Goal: Information Seeking & Learning: Learn about a topic

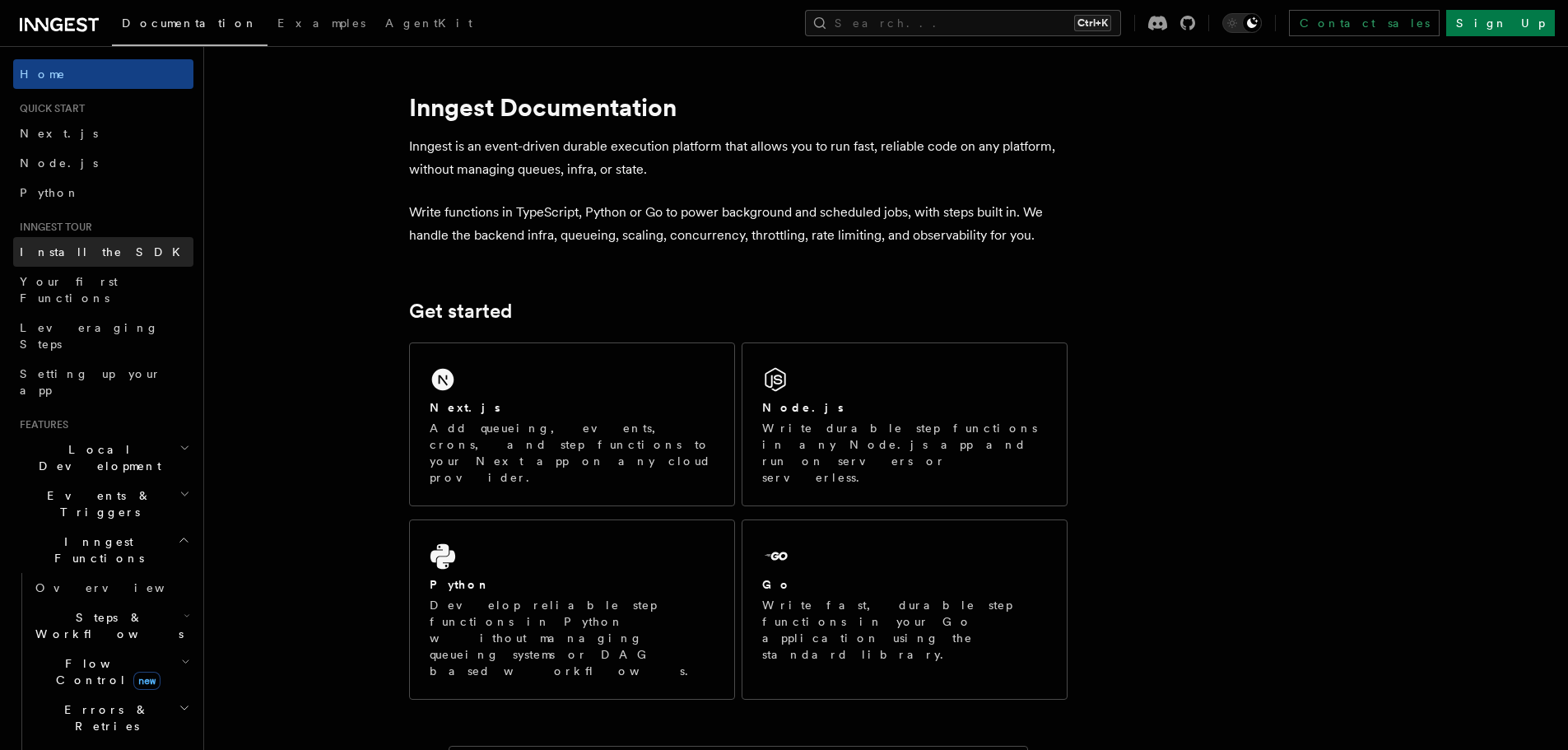
click at [53, 253] on span "Install the SDK" at bounding box center [104, 252] width 171 height 13
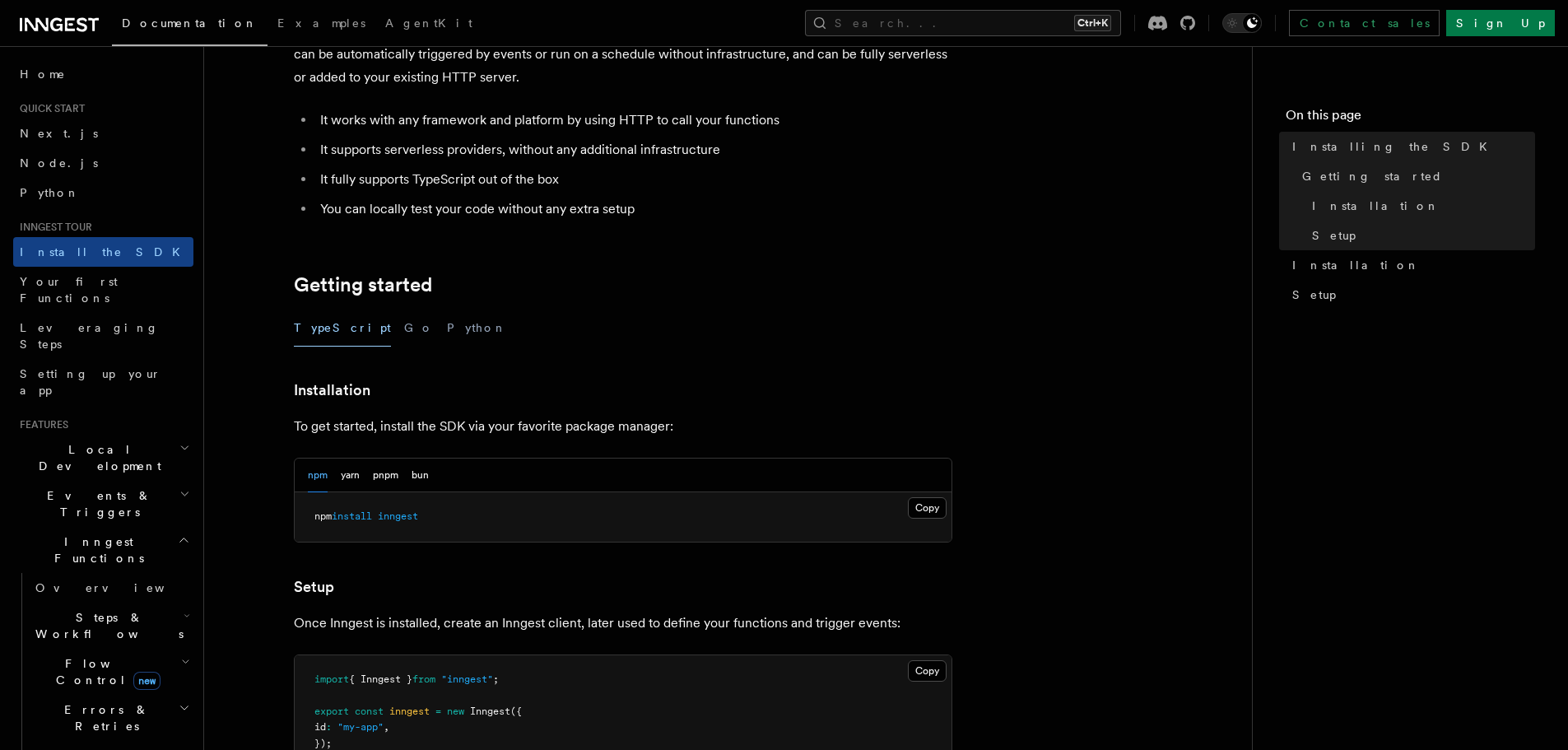
scroll to position [133, 0]
click at [404, 324] on button "Go" at bounding box center [419, 327] width 30 height 37
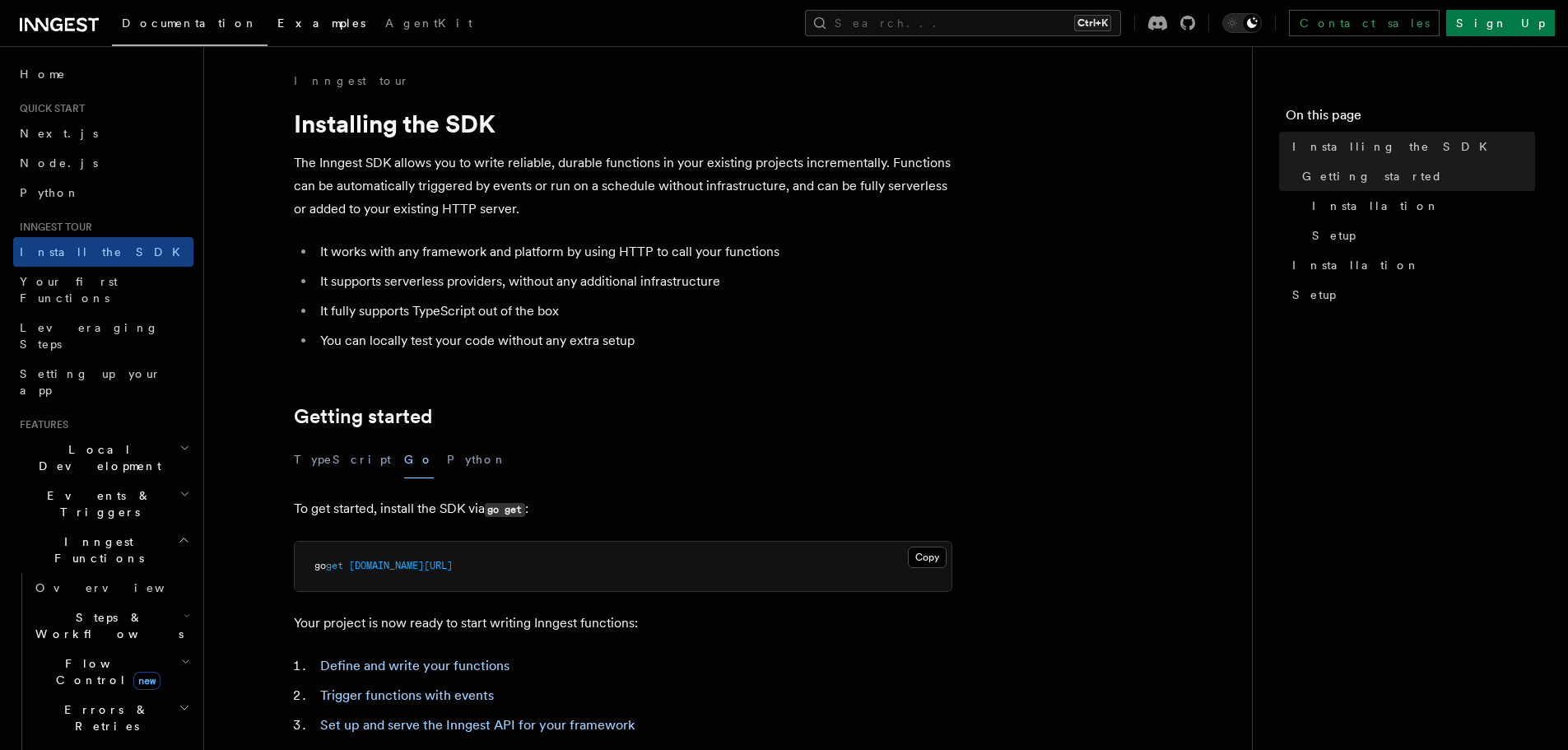
click at [278, 19] on span "Examples" at bounding box center [322, 23] width 89 height 13
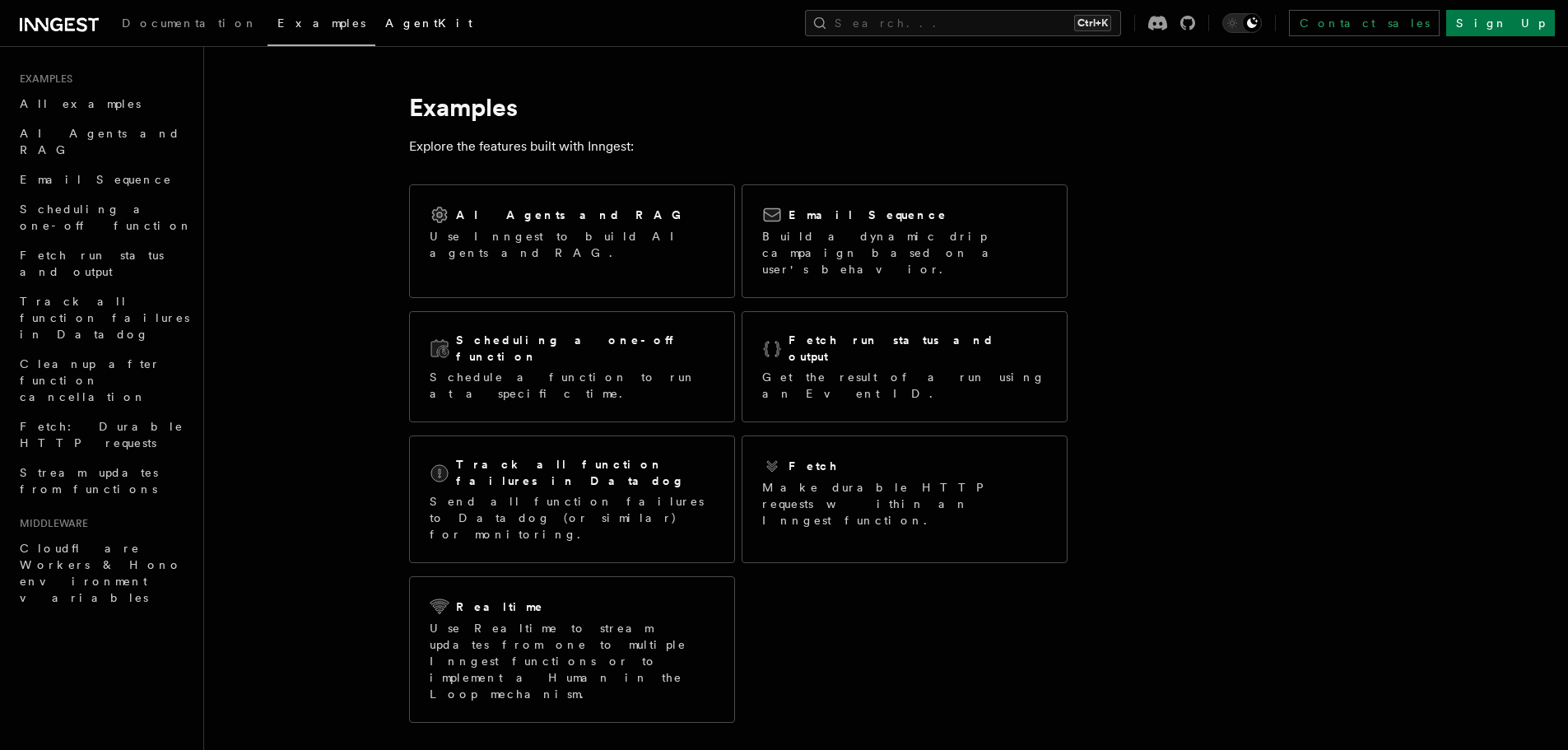
click at [386, 27] on span "AgentKit" at bounding box center [429, 23] width 88 height 13
